Goal: Task Accomplishment & Management: Use online tool/utility

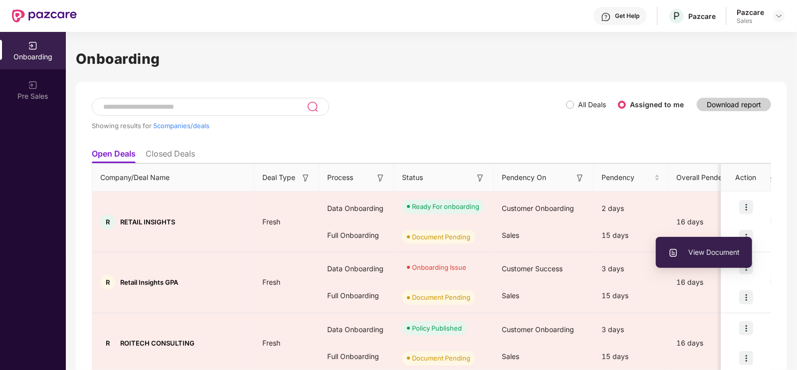
scroll to position [155, 0]
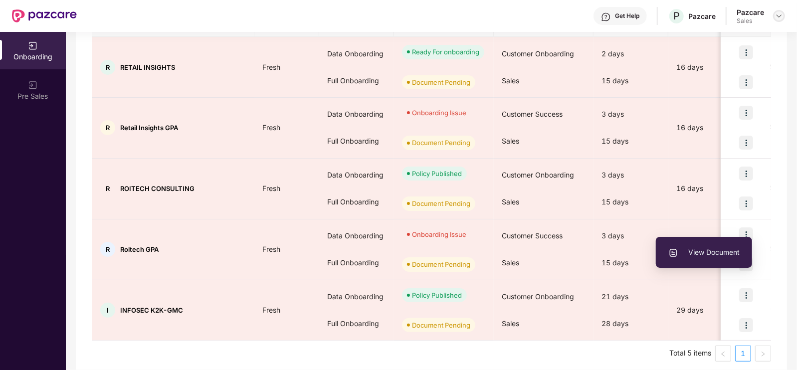
click at [784, 17] on img at bounding box center [780, 16] width 8 height 8
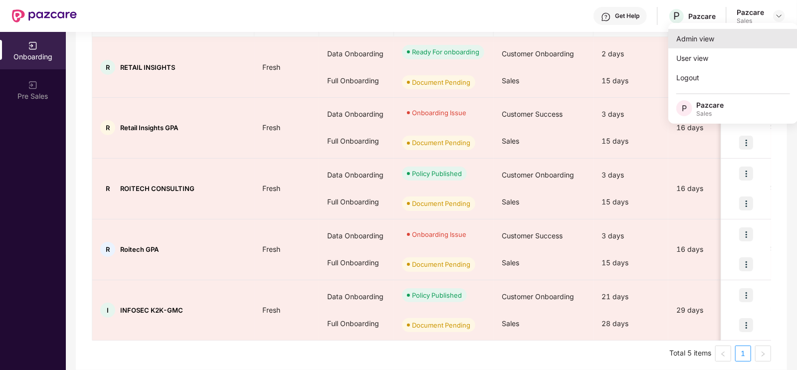
click at [721, 38] on div "Admin view" at bounding box center [734, 38] width 130 height 19
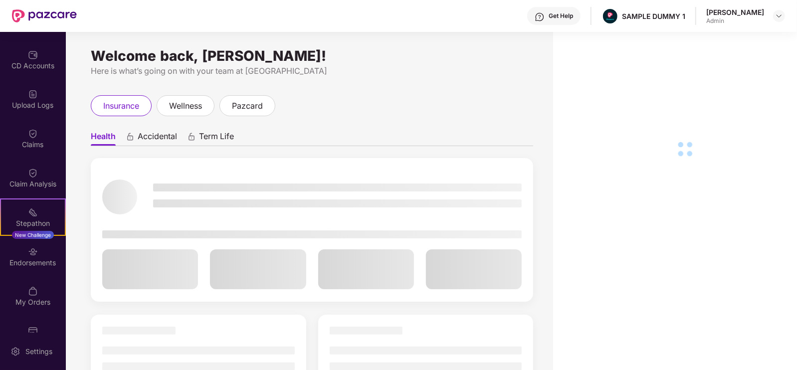
scroll to position [133, 0]
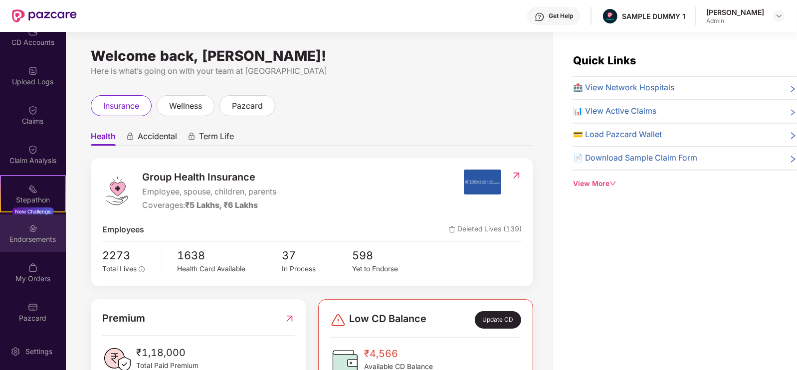
click at [32, 236] on div "Endorsements" at bounding box center [33, 240] width 66 height 10
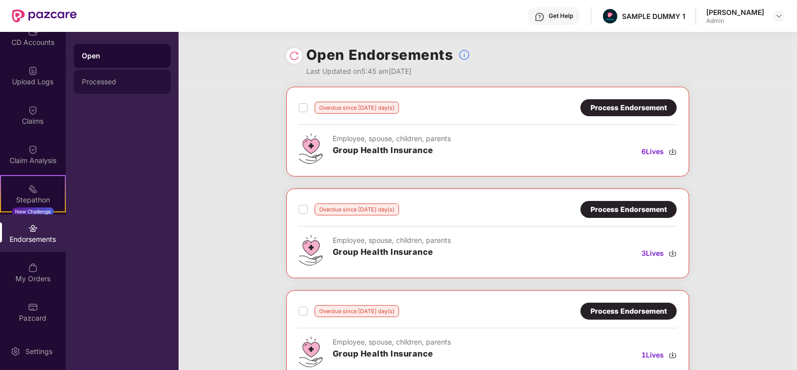
click at [126, 81] on div "Processed" at bounding box center [122, 82] width 81 height 8
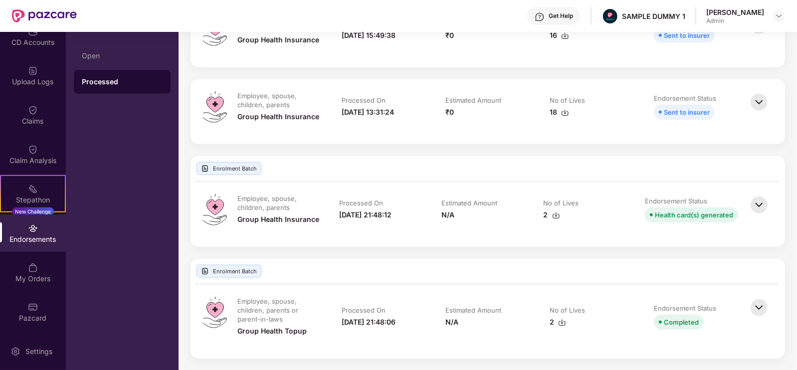
scroll to position [0, 0]
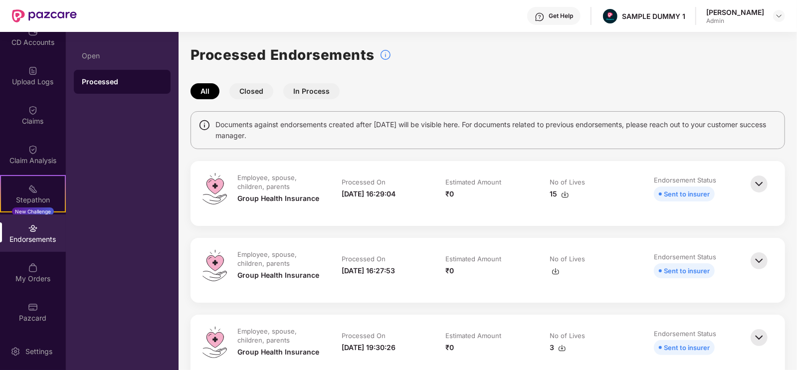
click at [134, 84] on div "Processed" at bounding box center [122, 82] width 81 height 10
click at [256, 92] on button "Closed" at bounding box center [252, 91] width 44 height 16
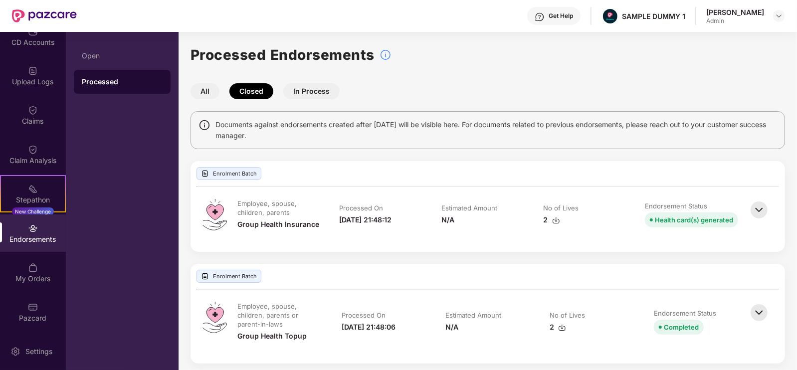
click at [302, 89] on button "In Process" at bounding box center [311, 91] width 56 height 16
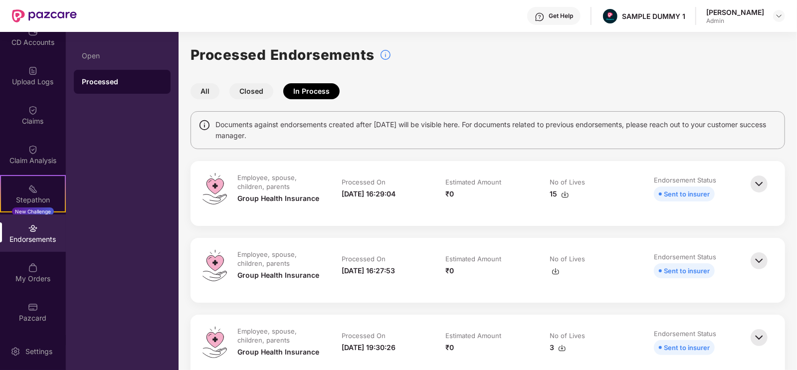
click at [254, 94] on button "Closed" at bounding box center [252, 91] width 44 height 16
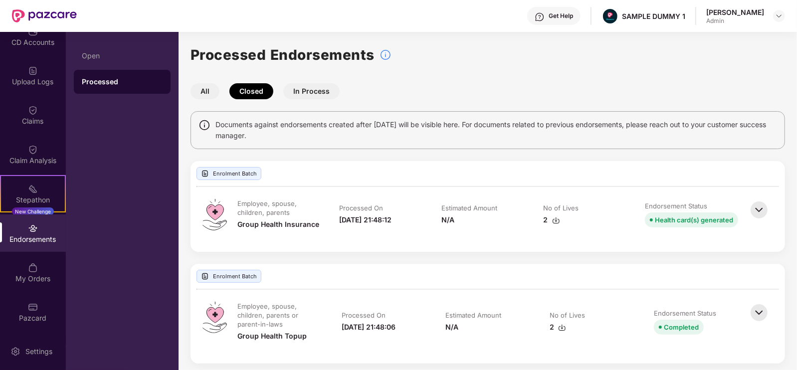
click at [199, 94] on button "All" at bounding box center [205, 91] width 29 height 16
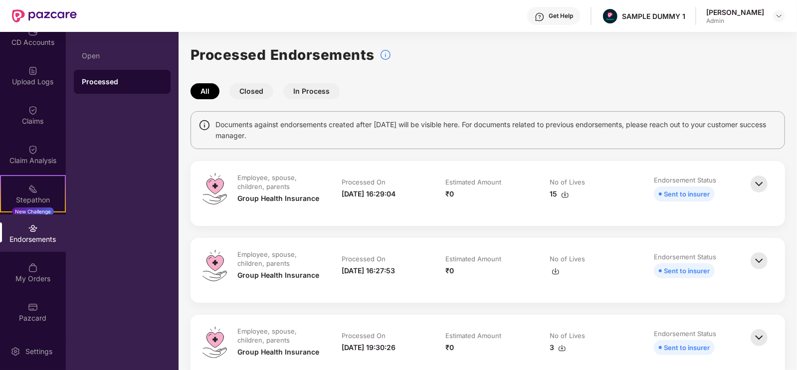
click at [255, 96] on button "Closed" at bounding box center [252, 91] width 44 height 16
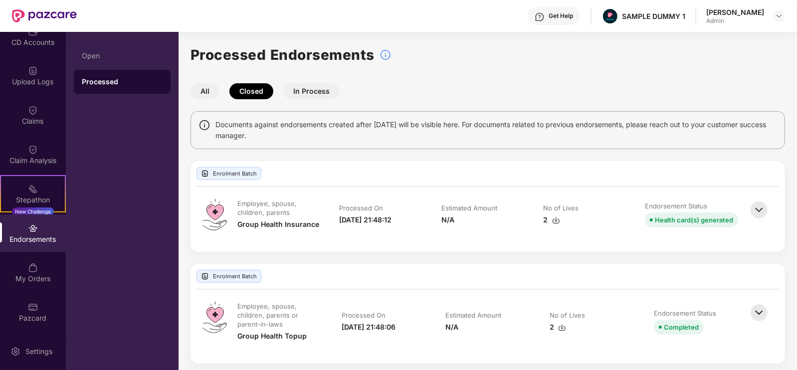
click at [215, 88] on button "All" at bounding box center [205, 91] width 29 height 16
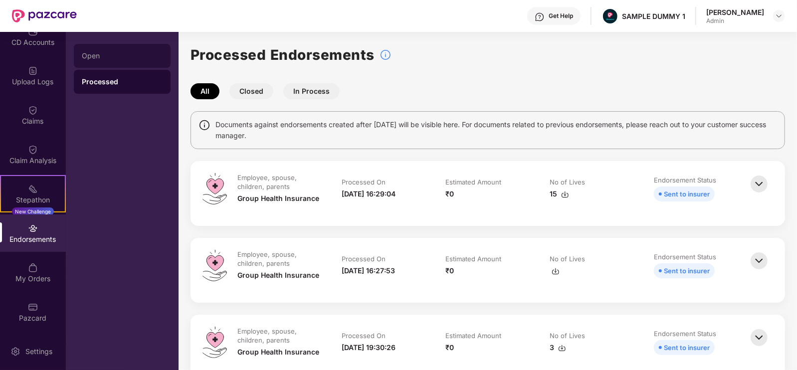
click at [144, 47] on div "Open" at bounding box center [122, 56] width 97 height 24
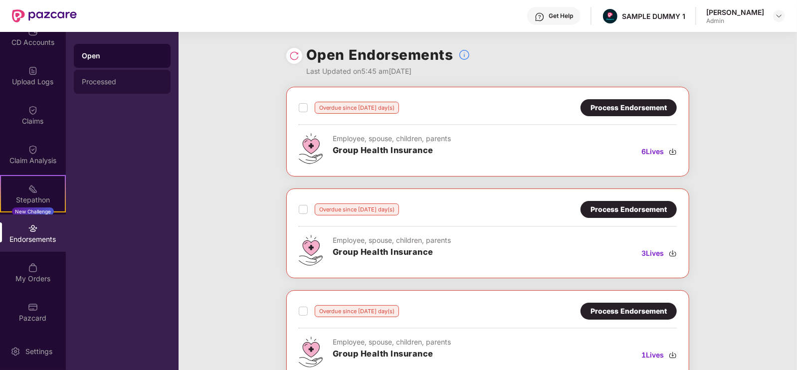
click at [122, 81] on div "Processed" at bounding box center [122, 82] width 81 height 8
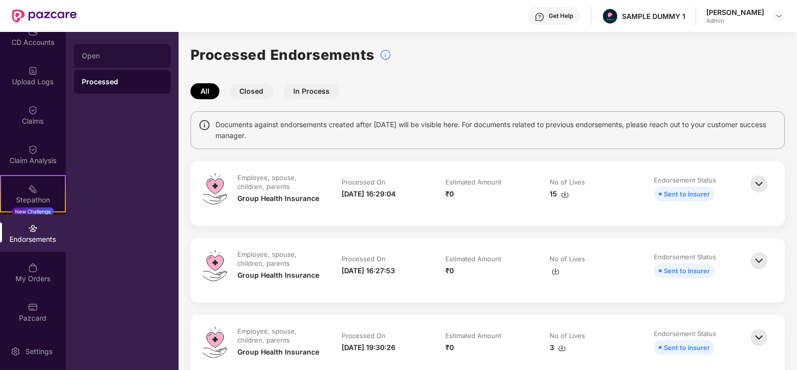
click at [112, 62] on div "Open" at bounding box center [122, 56] width 97 height 24
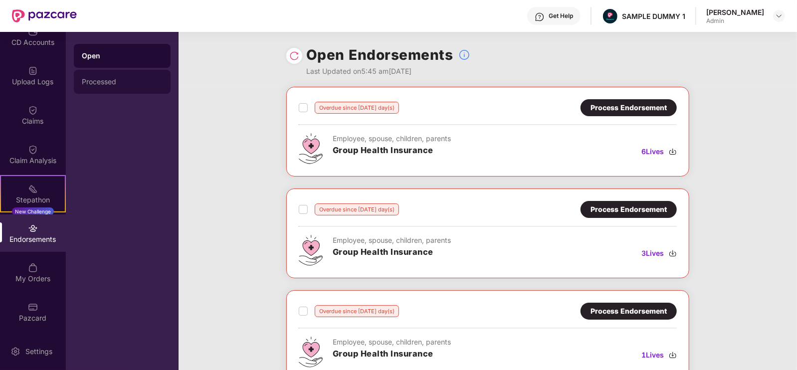
click at [134, 77] on div "Processed" at bounding box center [122, 82] width 97 height 24
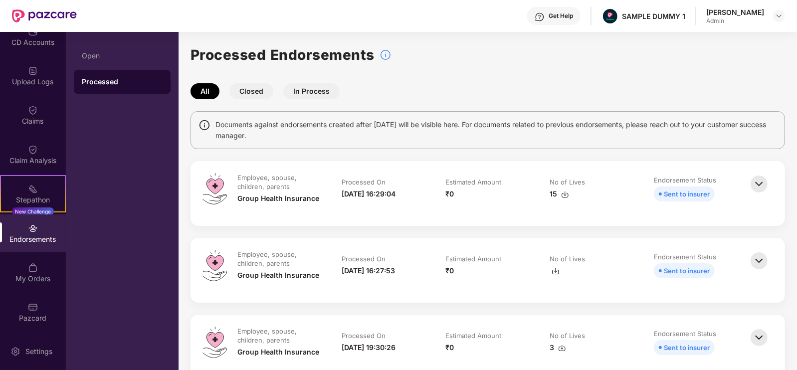
click at [118, 79] on div "Processed" at bounding box center [122, 82] width 81 height 10
click at [41, 241] on div "Endorsements" at bounding box center [33, 240] width 66 height 10
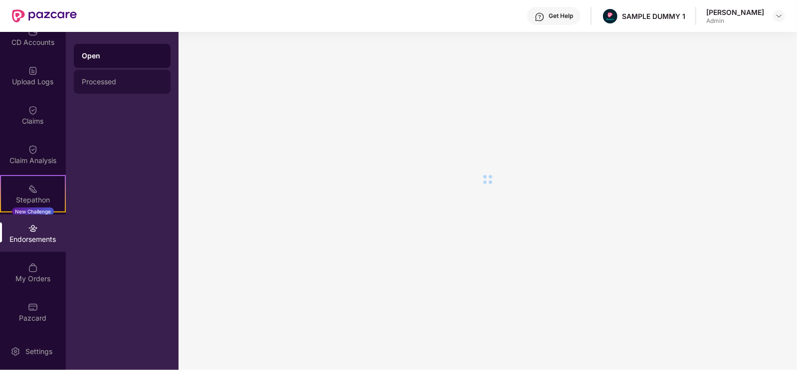
click at [107, 78] on div "Processed" at bounding box center [122, 82] width 81 height 8
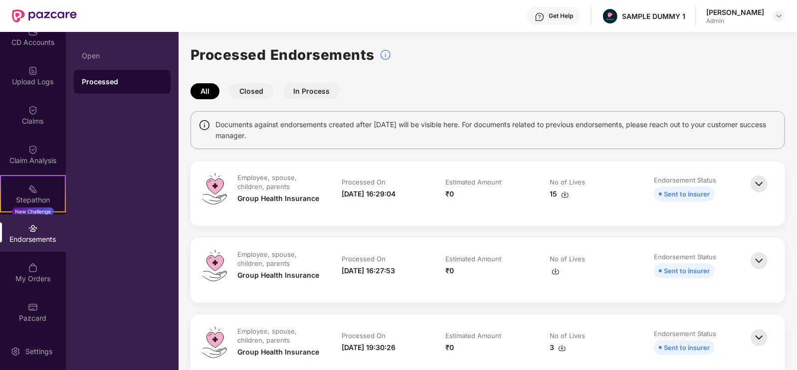
click at [117, 83] on div "Processed" at bounding box center [122, 82] width 81 height 10
click at [319, 96] on button "In Process" at bounding box center [311, 91] width 56 height 16
click at [267, 92] on button "Closed" at bounding box center [252, 91] width 44 height 16
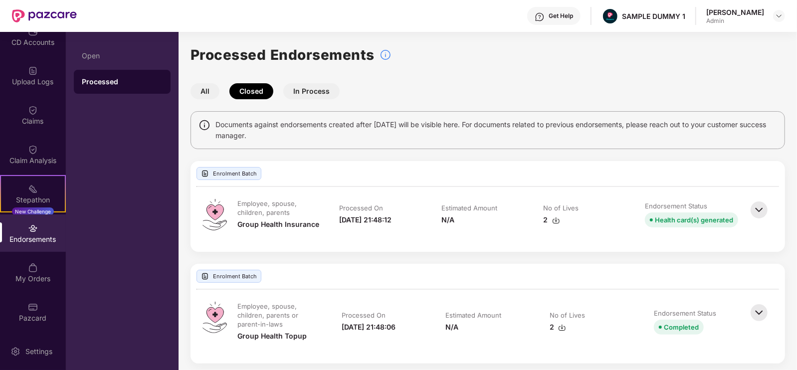
click at [205, 93] on button "All" at bounding box center [205, 91] width 29 height 16
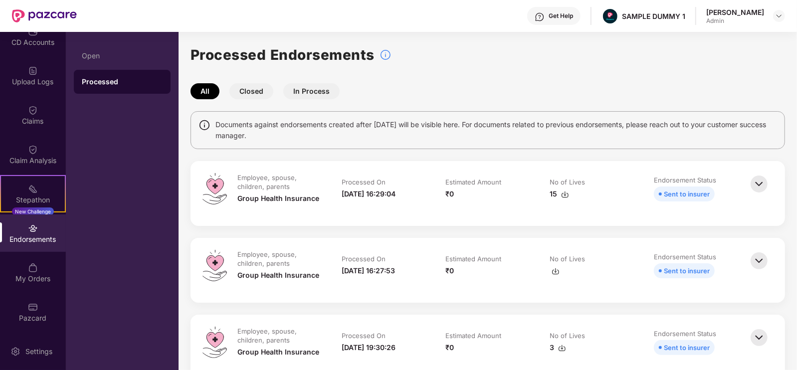
click at [245, 92] on button "Closed" at bounding box center [252, 91] width 44 height 16
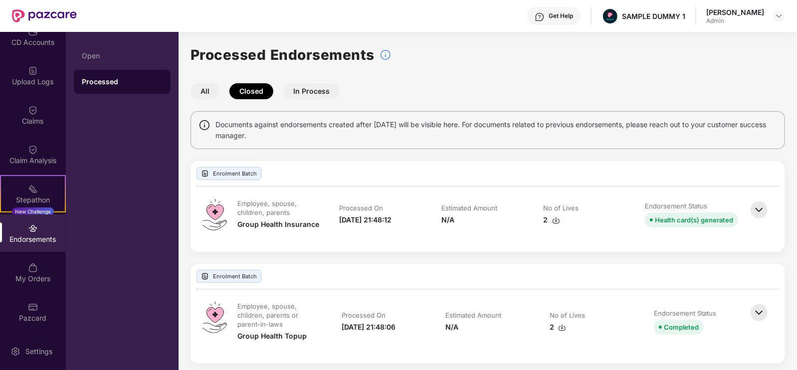
click at [299, 91] on button "In Process" at bounding box center [311, 91] width 56 height 16
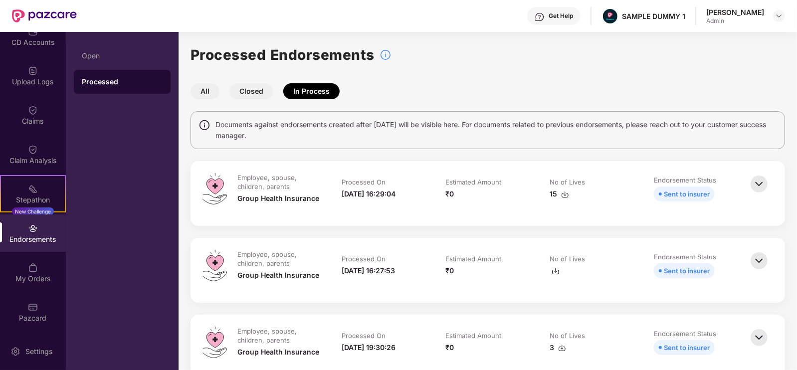
click at [255, 89] on button "Closed" at bounding box center [252, 91] width 44 height 16
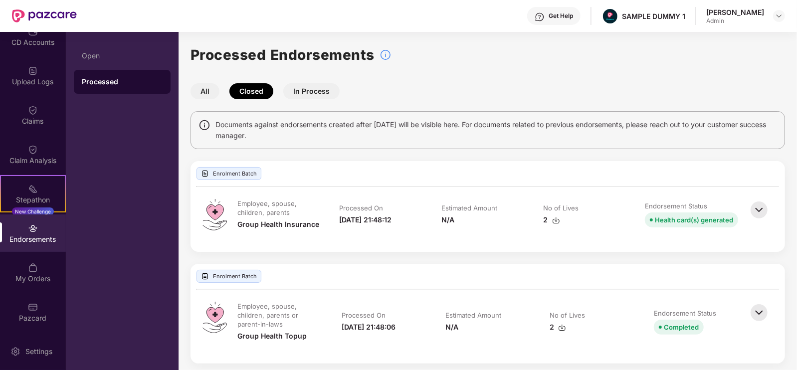
click at [294, 88] on button "In Process" at bounding box center [311, 91] width 56 height 16
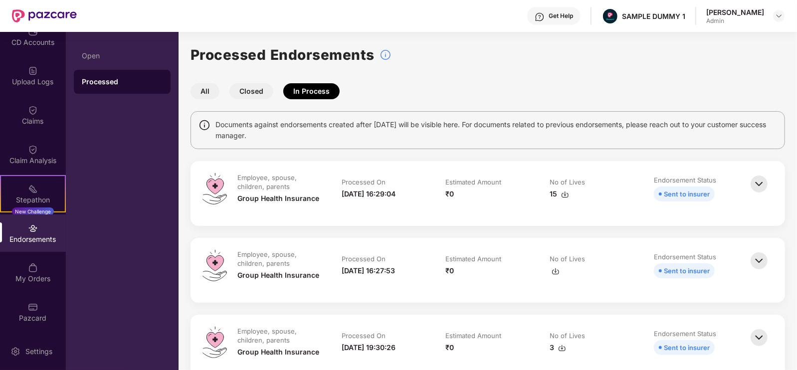
click at [242, 86] on button "Closed" at bounding box center [252, 91] width 44 height 16
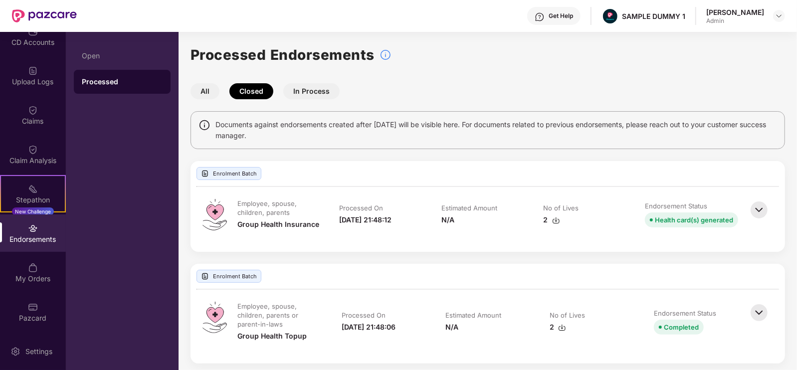
click at [212, 89] on button "All" at bounding box center [205, 91] width 29 height 16
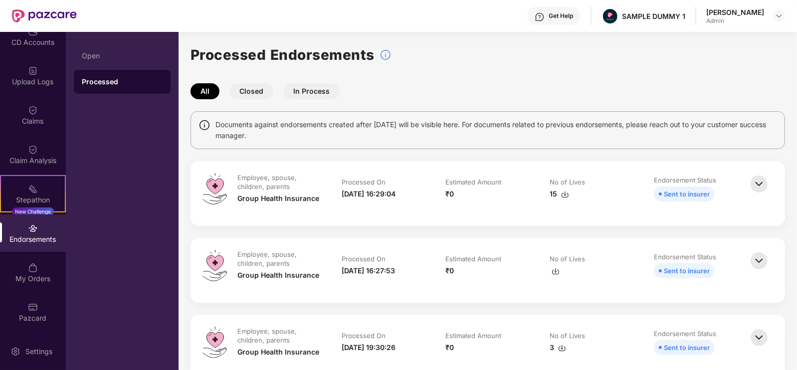
click at [260, 93] on button "Closed" at bounding box center [252, 91] width 44 height 16
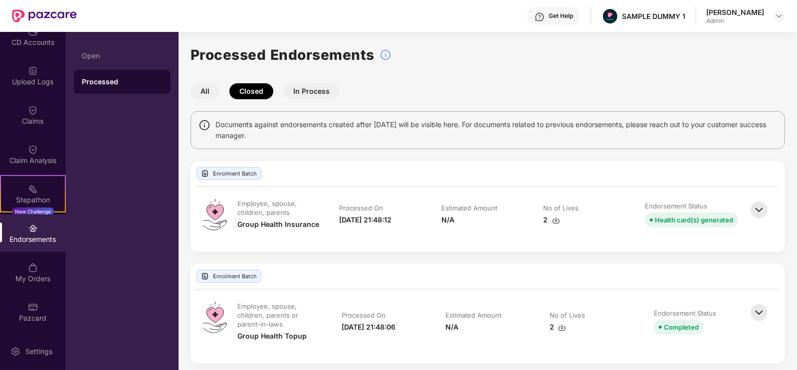
click at [299, 92] on button "In Process" at bounding box center [311, 91] width 56 height 16
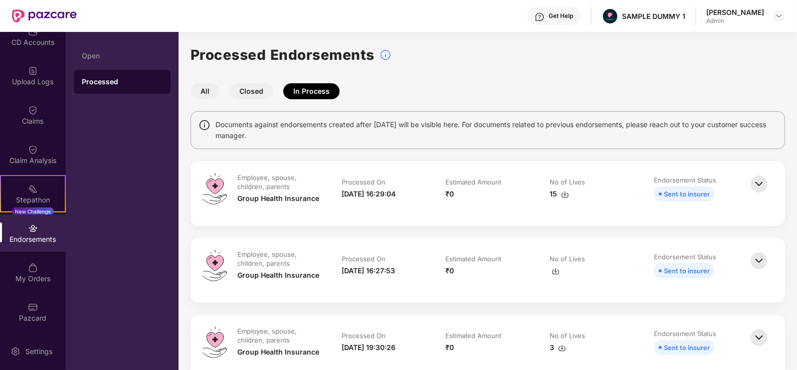
click at [263, 82] on div "Processed Endorsements All Closed In Process Documents against endorsements cre…" at bounding box center [488, 289] width 595 height 490
click at [255, 91] on button "Closed" at bounding box center [252, 91] width 44 height 16
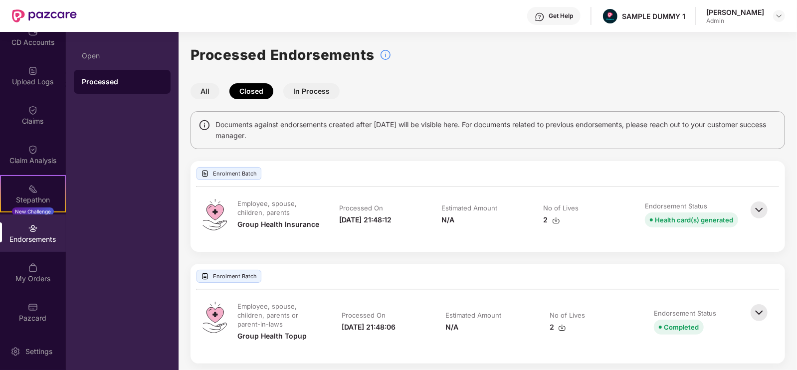
click at [209, 89] on button "All" at bounding box center [205, 91] width 29 height 16
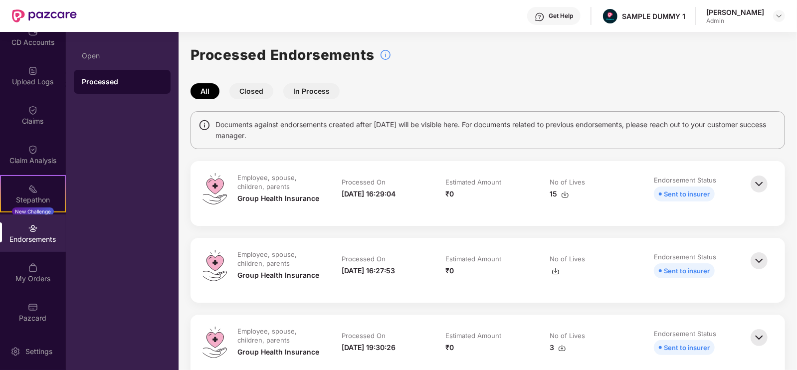
click at [248, 89] on button "Closed" at bounding box center [252, 91] width 44 height 16
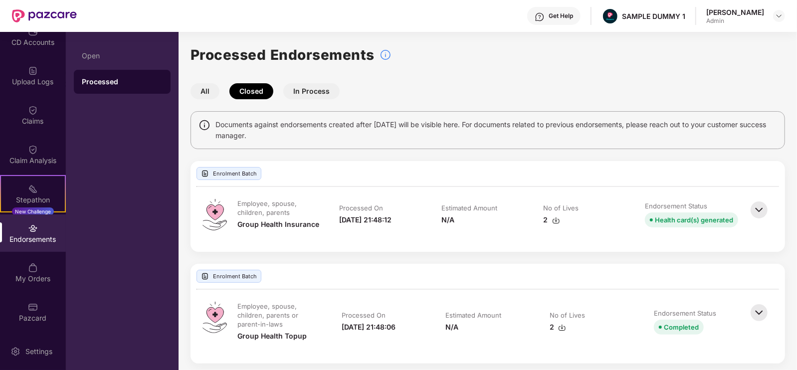
click at [318, 90] on button "In Process" at bounding box center [311, 91] width 56 height 16
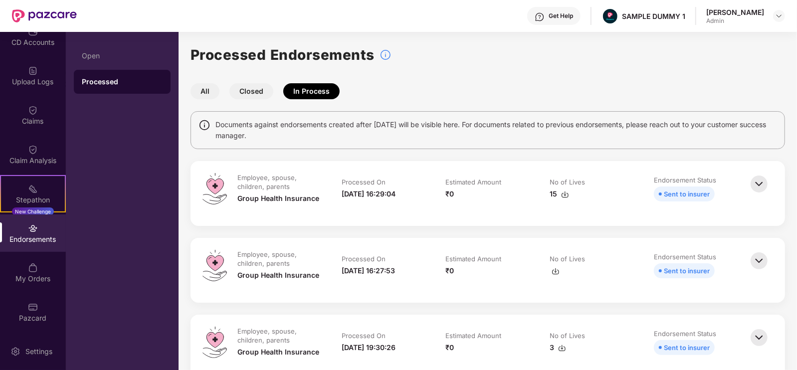
click at [259, 88] on button "Closed" at bounding box center [252, 91] width 44 height 16
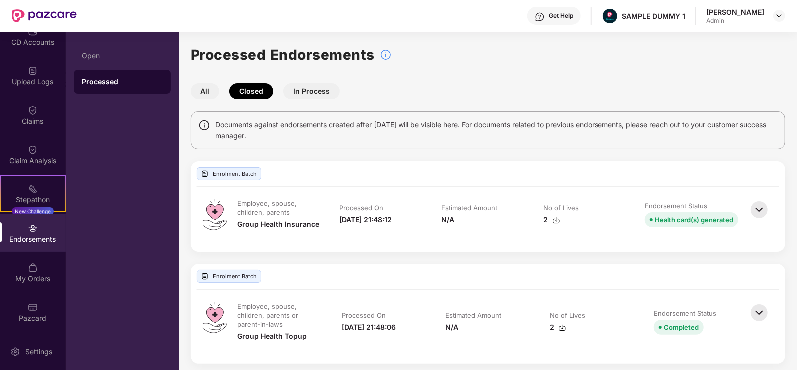
click at [328, 99] on button "In Process" at bounding box center [311, 91] width 56 height 16
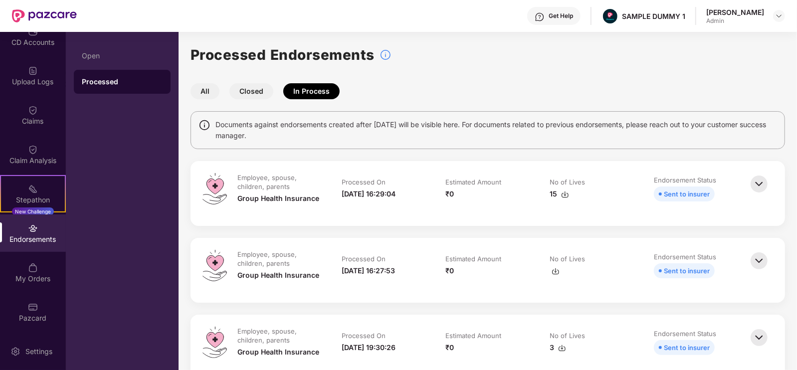
click at [258, 93] on button "Closed" at bounding box center [252, 91] width 44 height 16
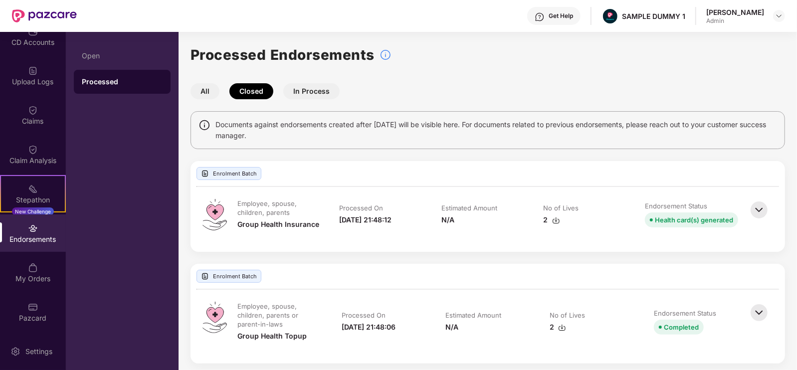
scroll to position [5, 0]
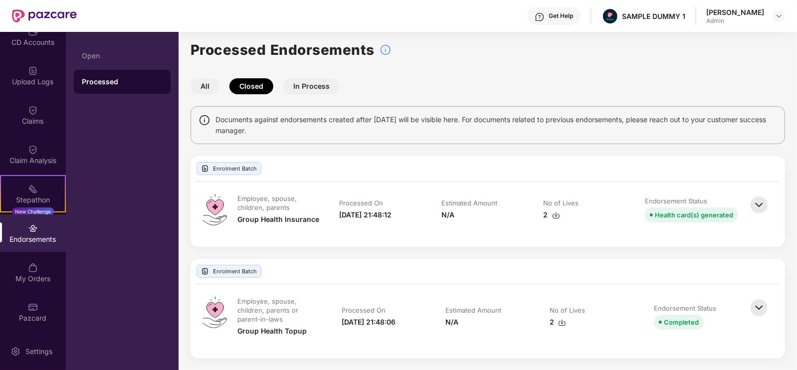
click at [297, 83] on button "In Process" at bounding box center [311, 86] width 56 height 16
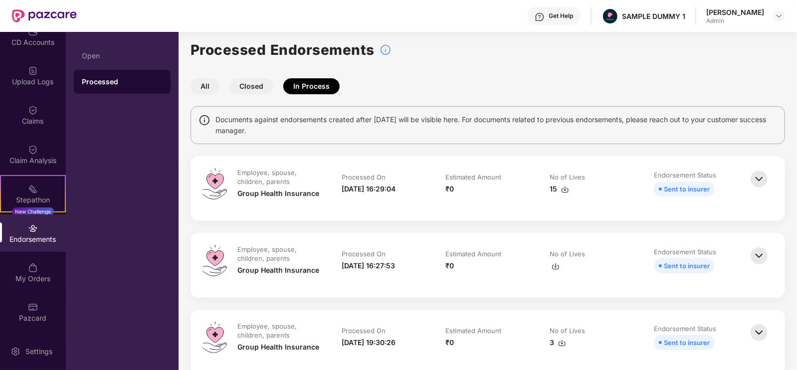
click at [204, 78] on button "All" at bounding box center [205, 86] width 29 height 16
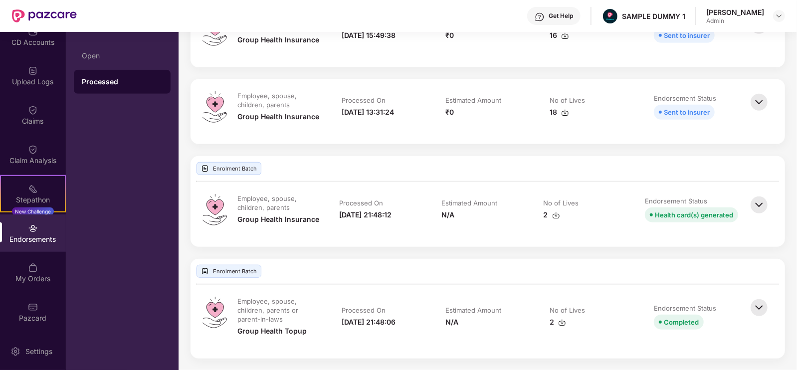
scroll to position [0, 0]
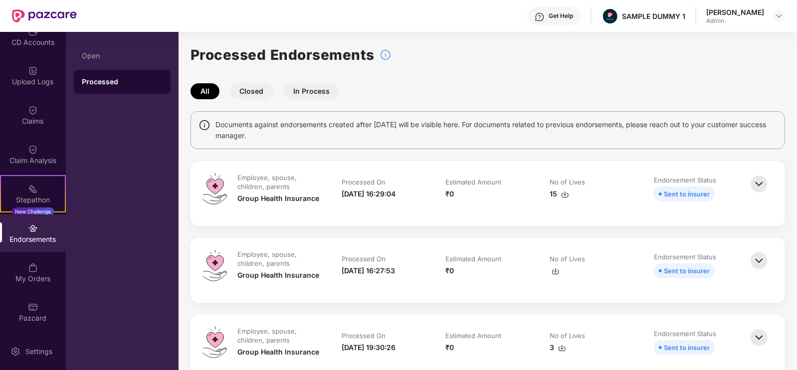
click at [246, 86] on button "Closed" at bounding box center [252, 91] width 44 height 16
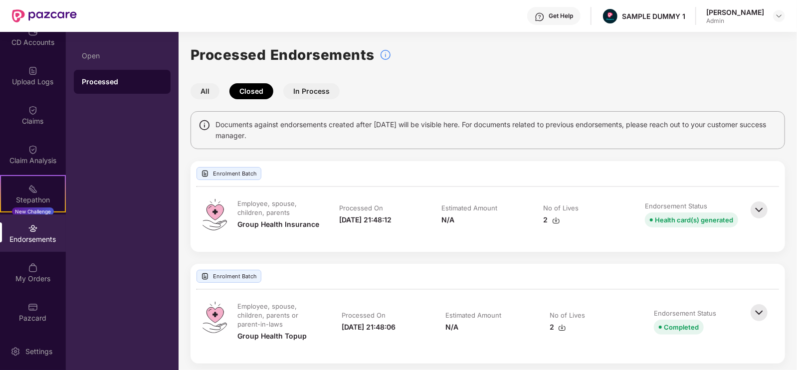
click at [208, 92] on button "All" at bounding box center [205, 91] width 29 height 16
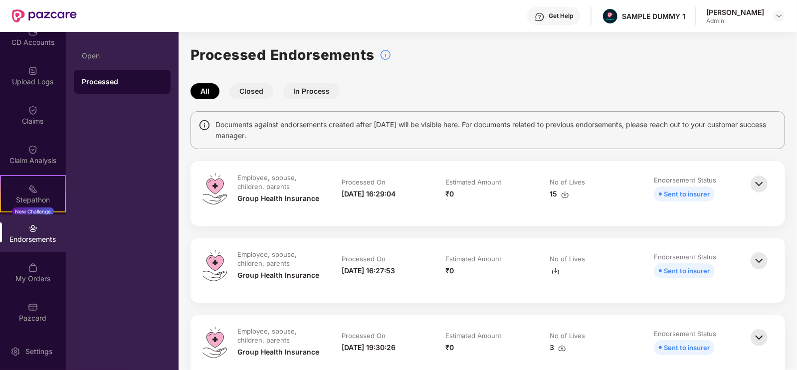
click at [245, 91] on button "Closed" at bounding box center [252, 91] width 44 height 16
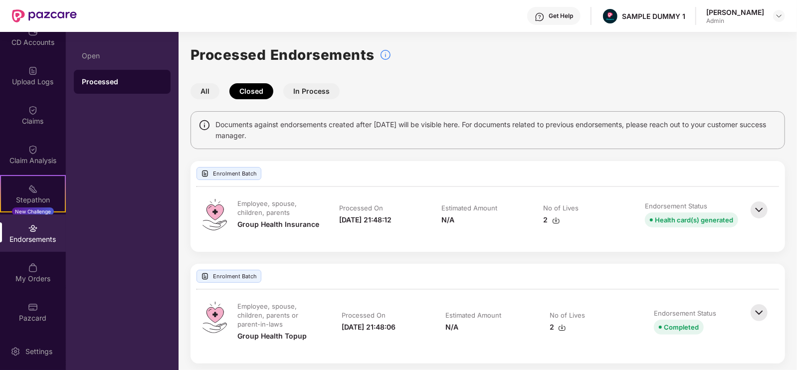
click at [297, 91] on button "In Process" at bounding box center [311, 91] width 56 height 16
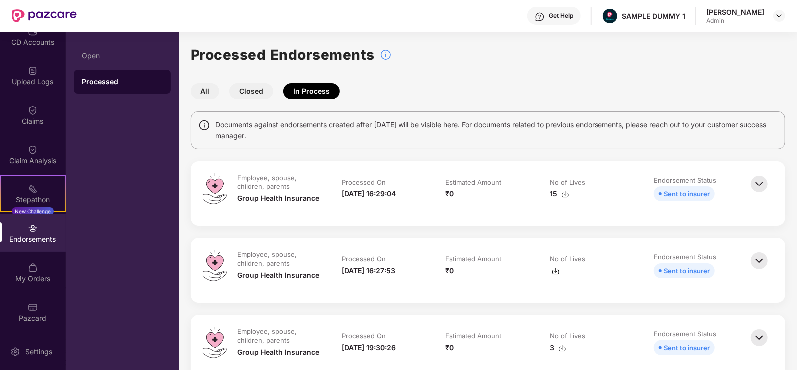
click at [240, 90] on button "Closed" at bounding box center [252, 91] width 44 height 16
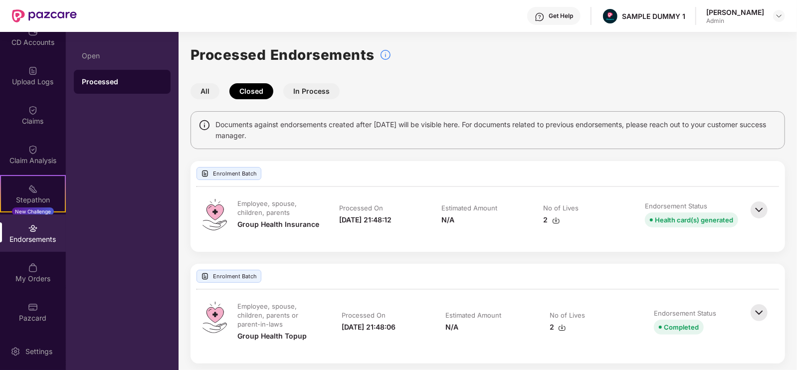
click at [192, 89] on button "All" at bounding box center [205, 91] width 29 height 16
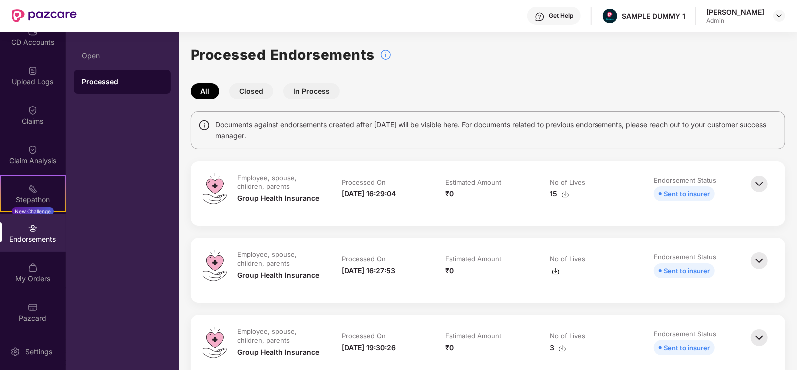
click at [250, 91] on button "Closed" at bounding box center [252, 91] width 44 height 16
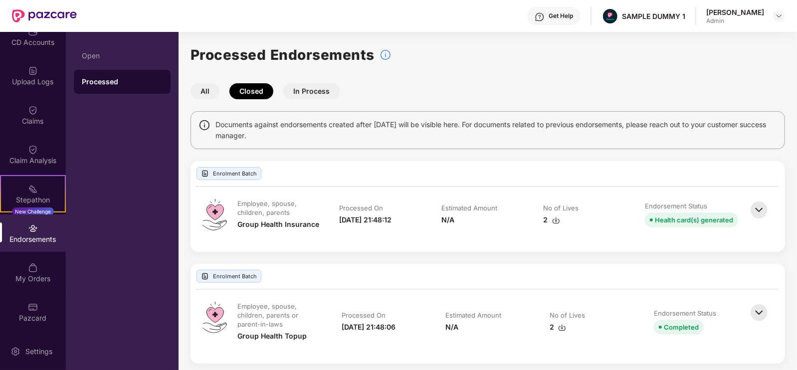
click at [325, 91] on button "In Process" at bounding box center [311, 91] width 56 height 16
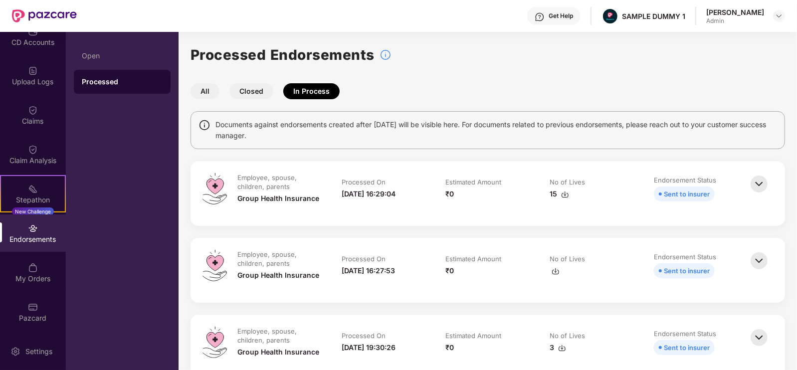
click at [258, 89] on button "Closed" at bounding box center [252, 91] width 44 height 16
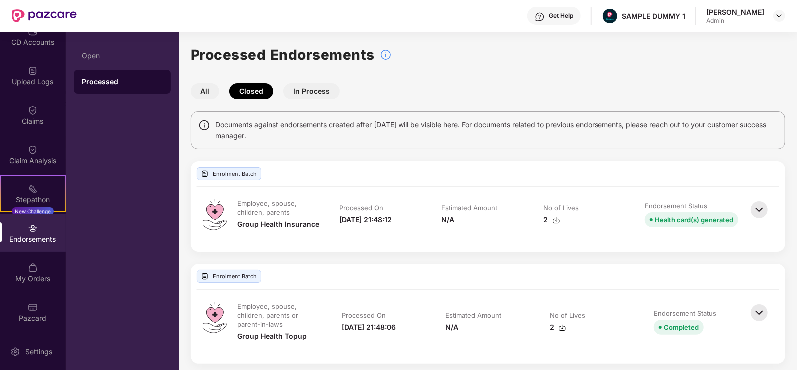
click at [283, 91] on button "In Process" at bounding box center [311, 91] width 56 height 16
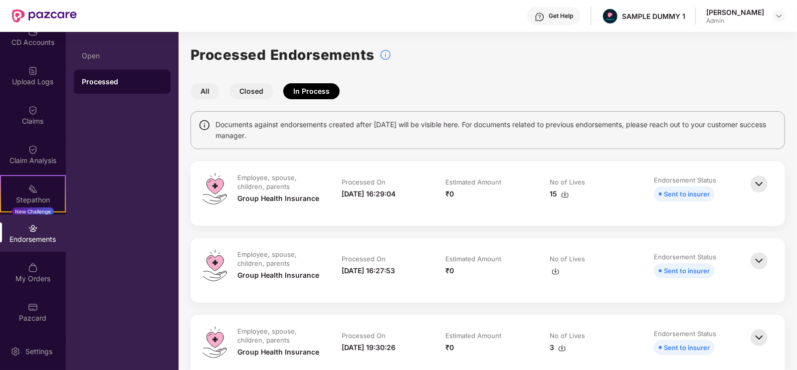
click at [209, 100] on div "Processed Endorsements All Closed In Process Documents against endorsements cre…" at bounding box center [488, 289] width 595 height 490
click at [205, 96] on button "All" at bounding box center [205, 91] width 29 height 16
click at [252, 96] on button "Closed" at bounding box center [252, 91] width 44 height 16
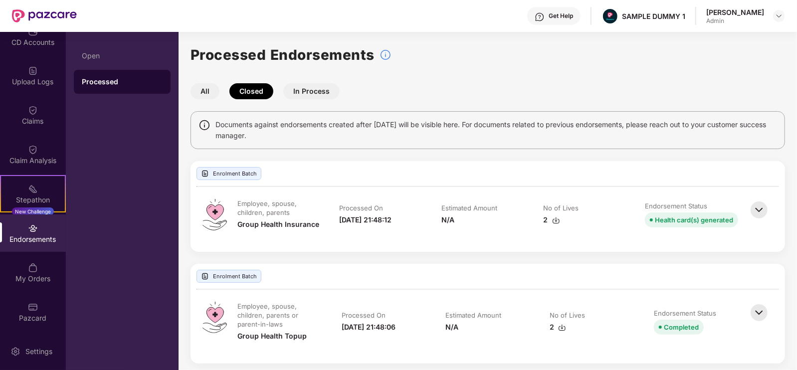
scroll to position [5, 0]
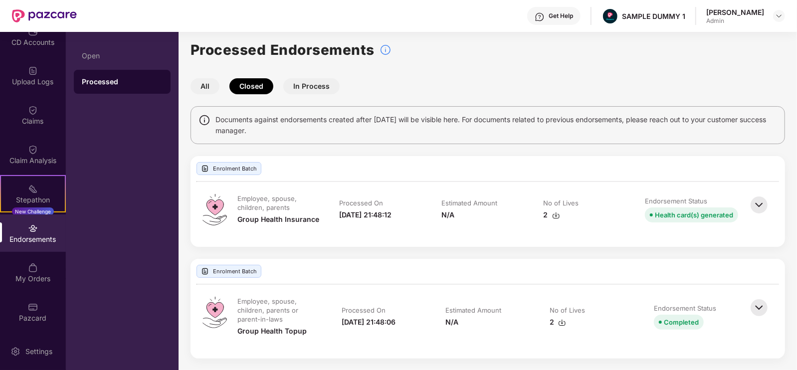
click at [205, 81] on button "All" at bounding box center [205, 86] width 29 height 16
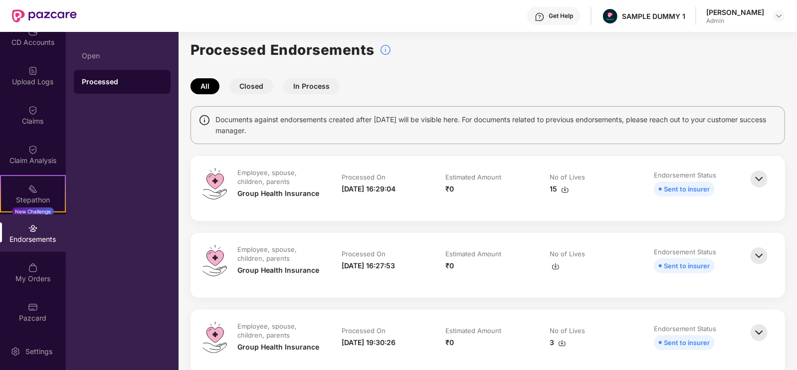
scroll to position [0, 0]
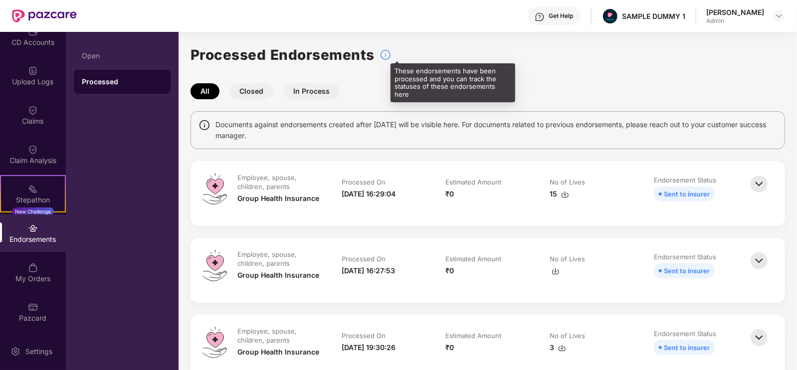
click at [384, 56] on img at bounding box center [386, 55] width 12 height 12
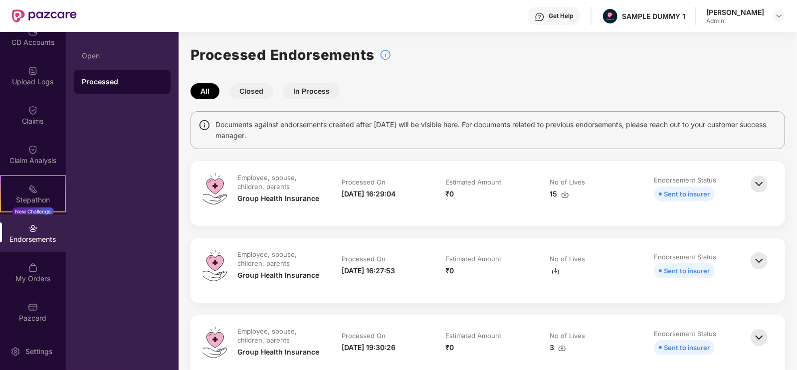
click at [263, 92] on button "Closed" at bounding box center [252, 91] width 44 height 16
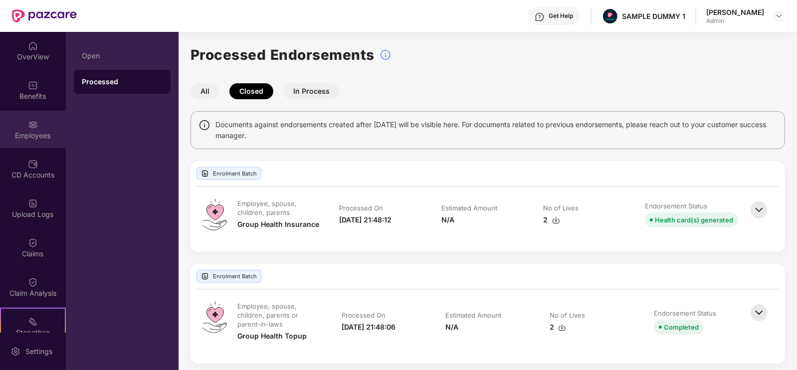
click at [29, 126] on img at bounding box center [33, 125] width 10 height 10
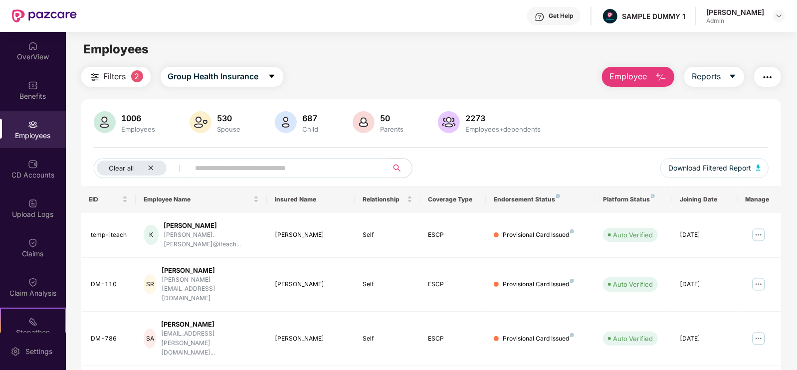
click at [750, 74] on div "Employee Reports" at bounding box center [686, 77] width 189 height 20
click at [760, 230] on img at bounding box center [759, 235] width 16 height 16
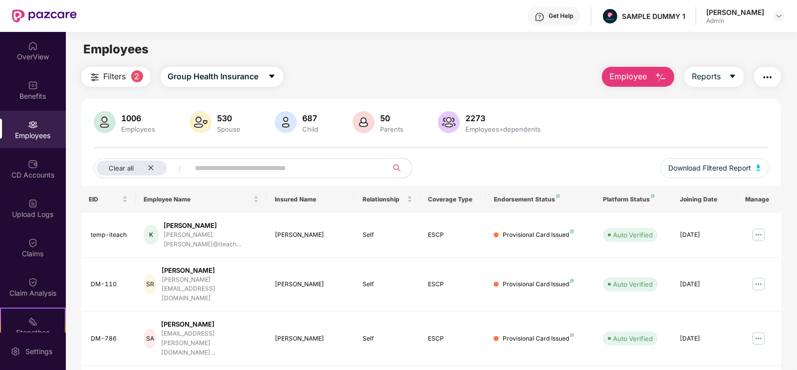
click at [766, 85] on button "button" at bounding box center [768, 77] width 27 height 20
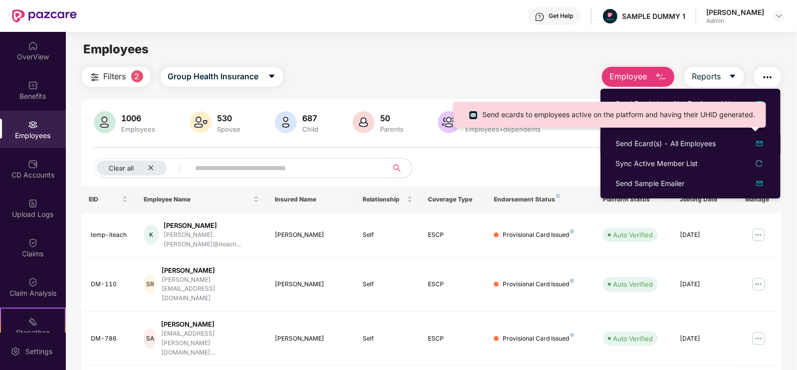
click at [497, 130] on div "Send ecards to employees active on the platform and having their UHID generated." at bounding box center [610, 118] width 313 height 33
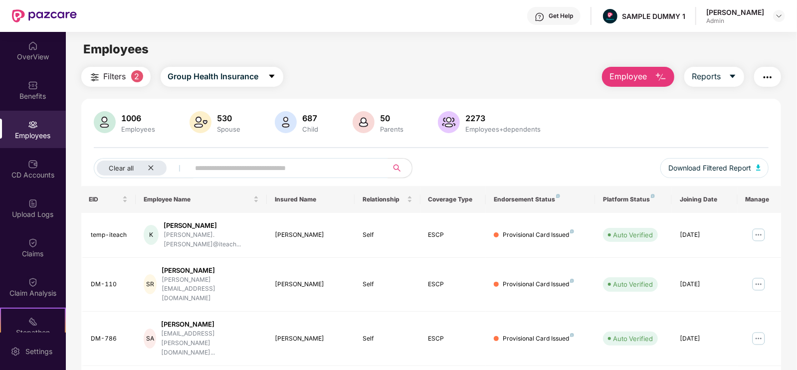
click at [776, 76] on button "button" at bounding box center [768, 77] width 27 height 20
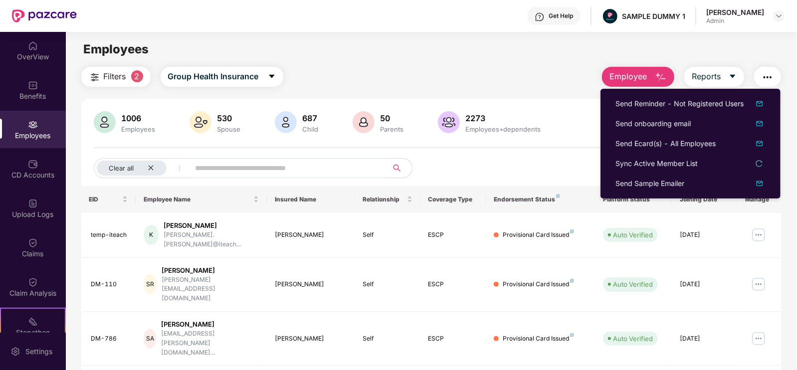
click at [776, 76] on button "button" at bounding box center [768, 77] width 27 height 20
